Goal: Task Accomplishment & Management: Complete application form

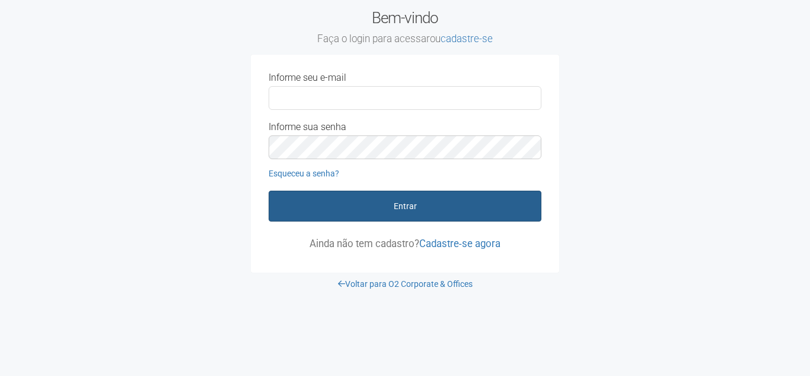
type input "**********"
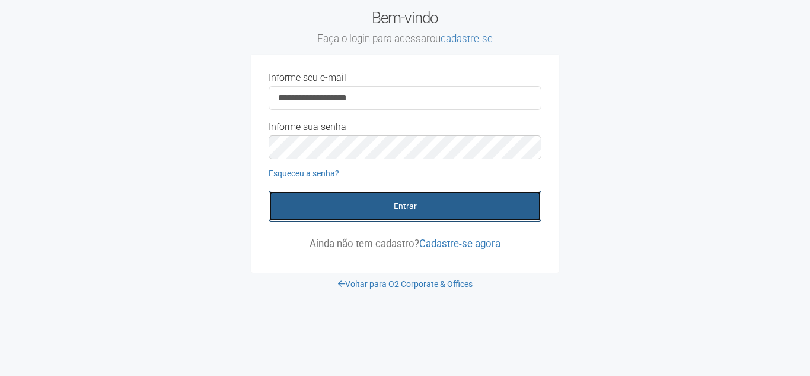
click at [390, 218] on button "Entrar" at bounding box center [405, 205] width 273 height 31
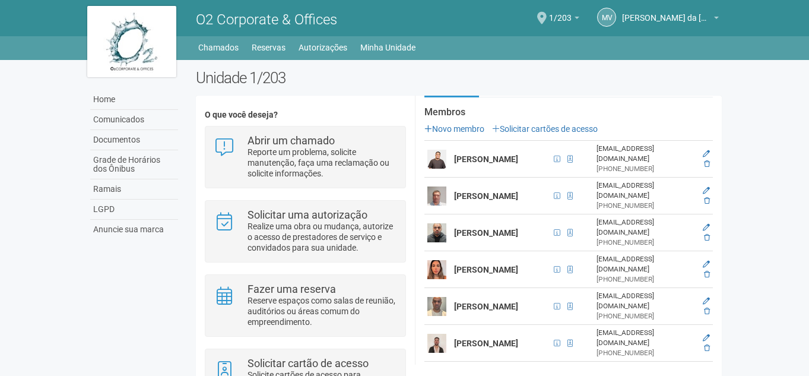
scroll to position [178, 0]
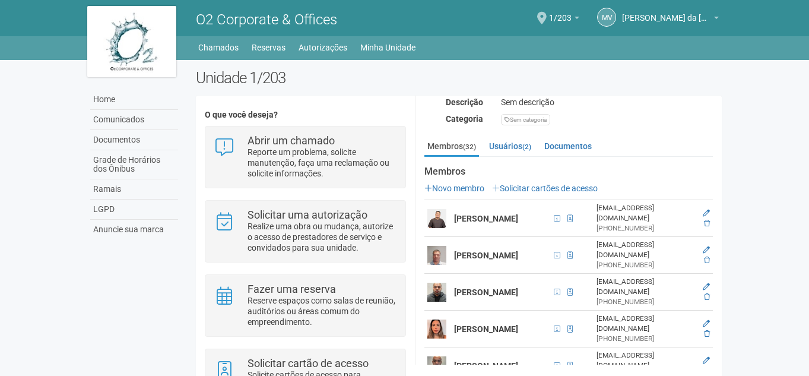
click at [544, 184] on link "Solicitar cartões de acesso" at bounding box center [545, 187] width 106 height 9
